Goal: Task Accomplishment & Management: Manage account settings

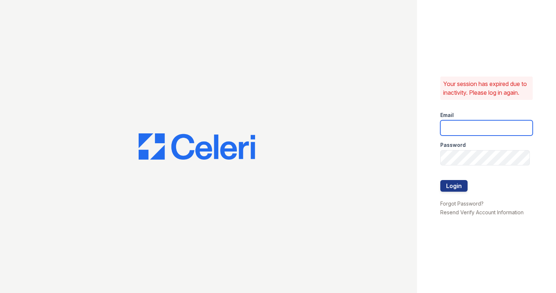
click at [481, 130] on input "email" at bounding box center [487, 127] width 92 height 15
click at [481, 130] on input "[PERSON_NAME]" at bounding box center [487, 127] width 92 height 15
type input "ashberry@mmgmgt.com"
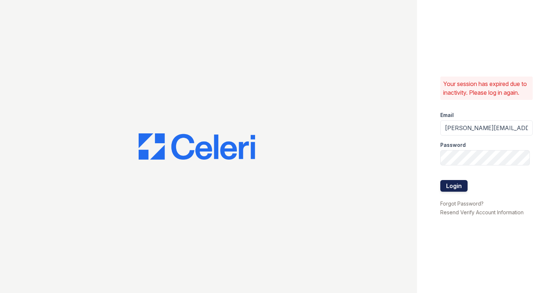
click at [456, 189] on button "Login" at bounding box center [454, 186] width 27 height 12
